Goal: Check status

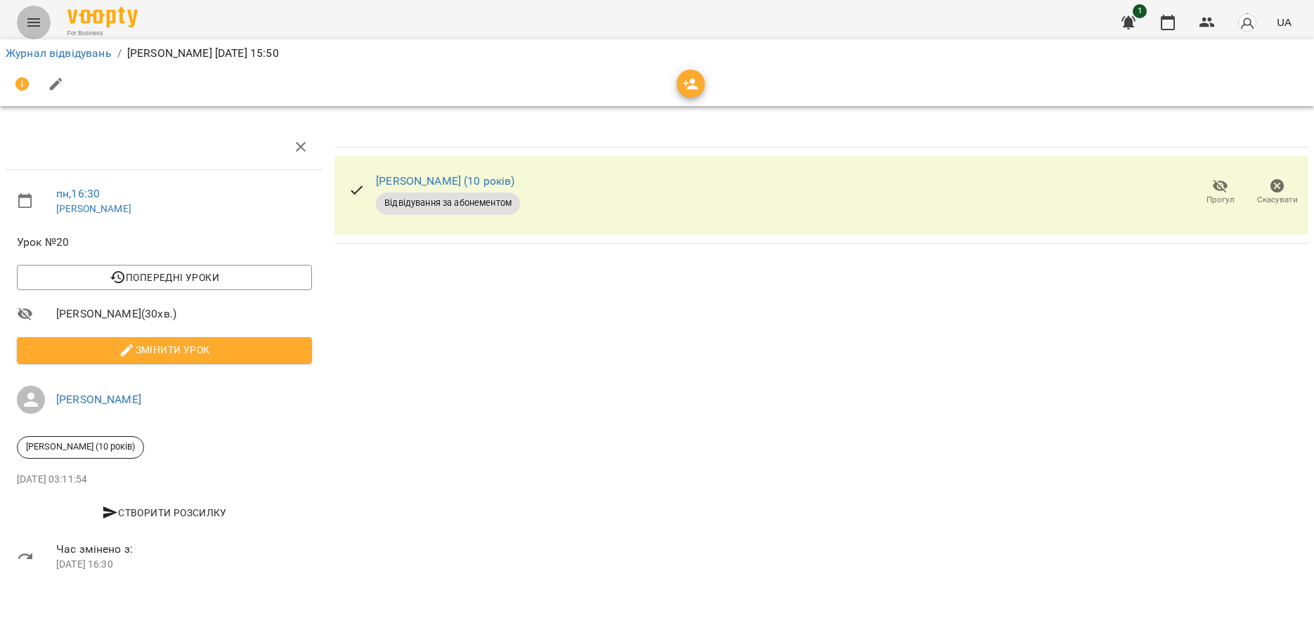
click at [33, 25] on icon "Menu" at bounding box center [33, 22] width 13 height 8
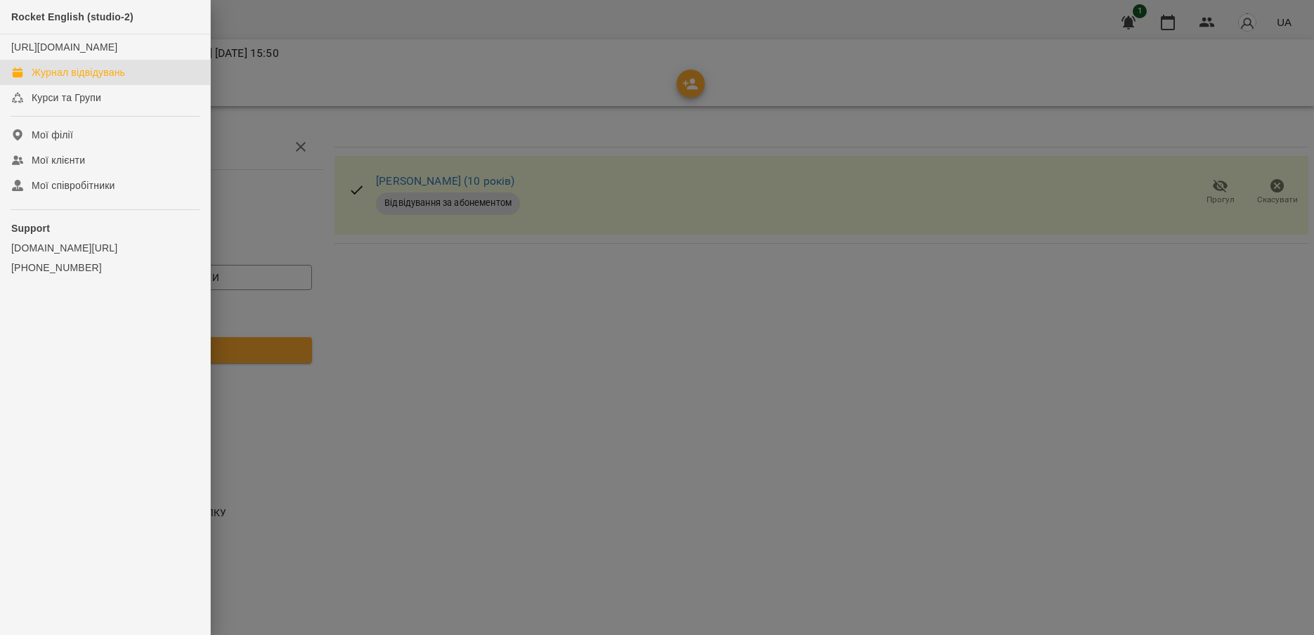
click at [59, 79] on div "Журнал відвідувань" at bounding box center [78, 72] width 93 height 14
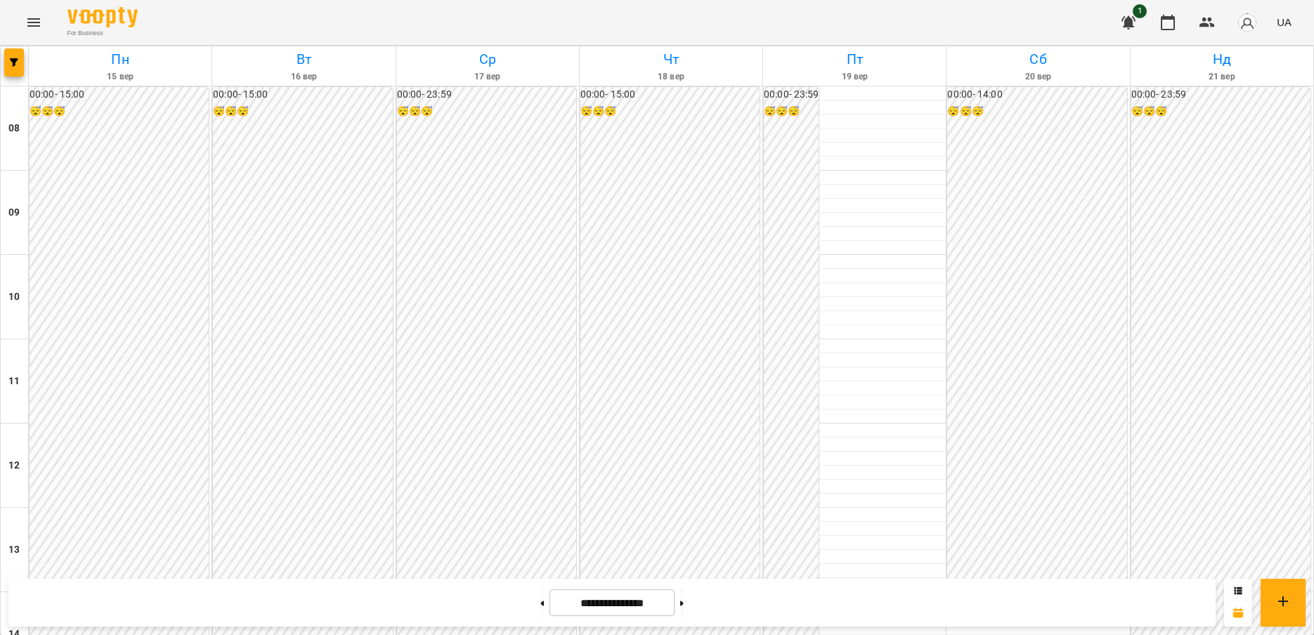
scroll to position [492, 0]
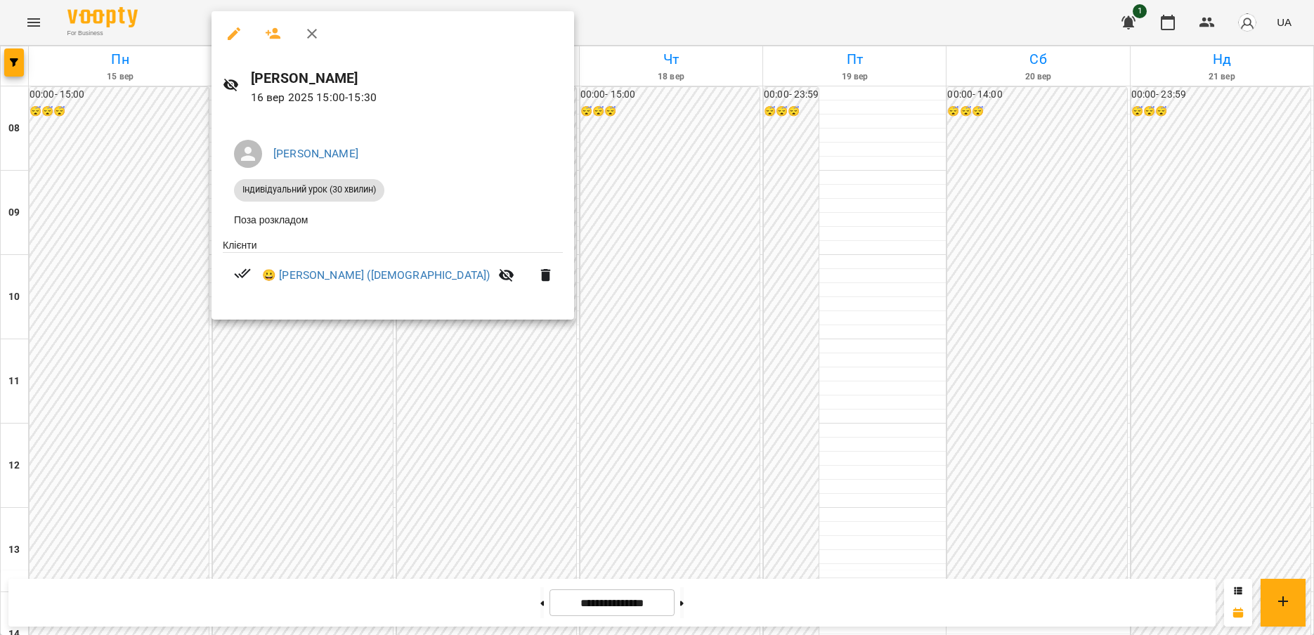
click at [149, 245] on div at bounding box center [657, 317] width 1314 height 635
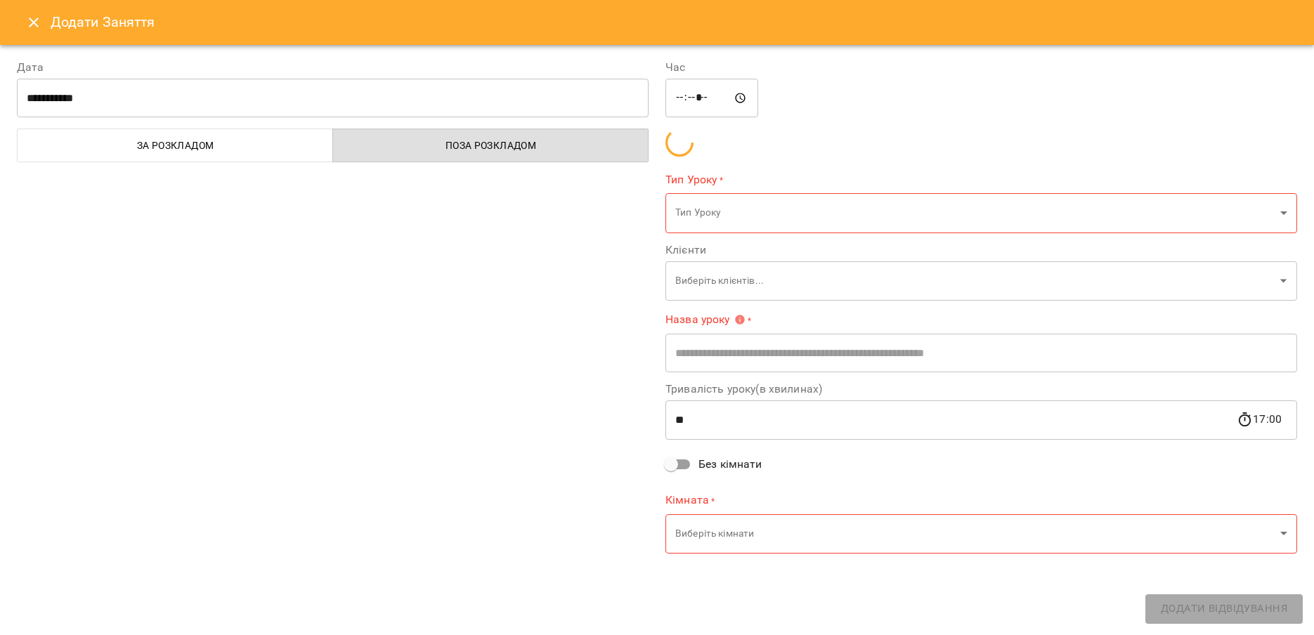
type input "**********"
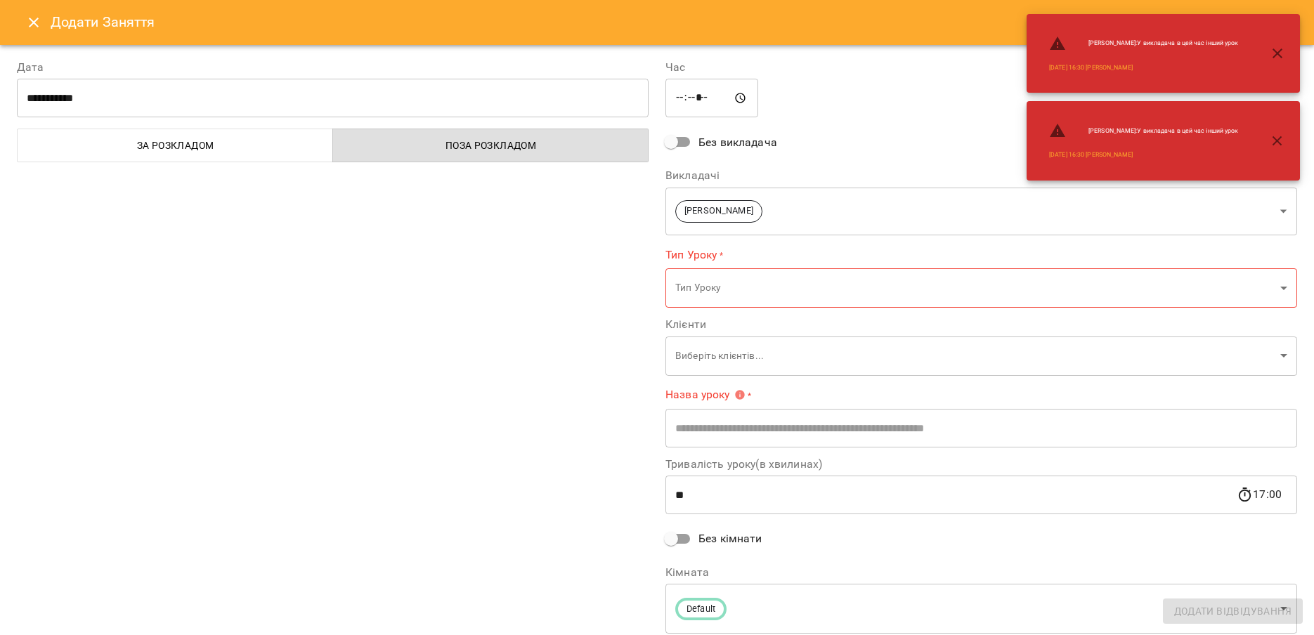
click at [25, 17] on icon "Close" at bounding box center [33, 22] width 17 height 17
